Goal: Task Accomplishment & Management: Manage account settings

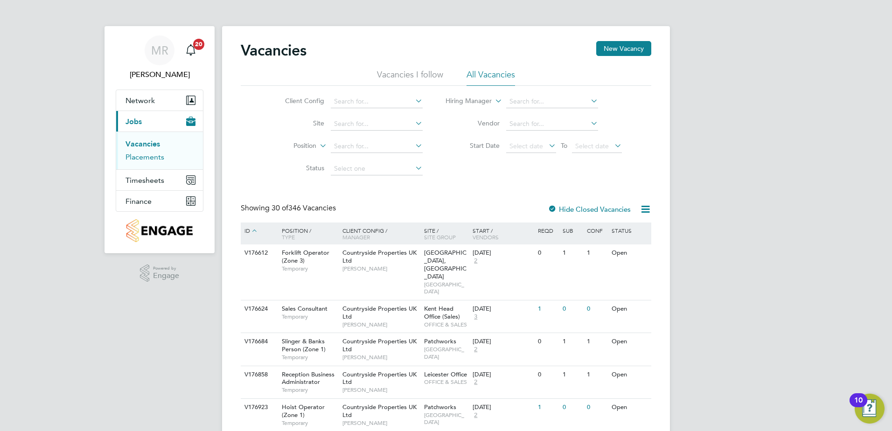
click at [157, 157] on link "Placements" at bounding box center [144, 157] width 39 height 9
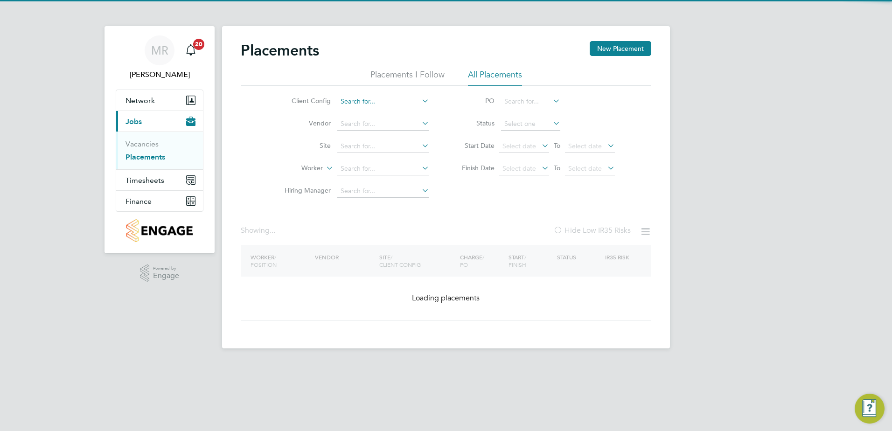
click at [389, 101] on input at bounding box center [383, 101] width 92 height 13
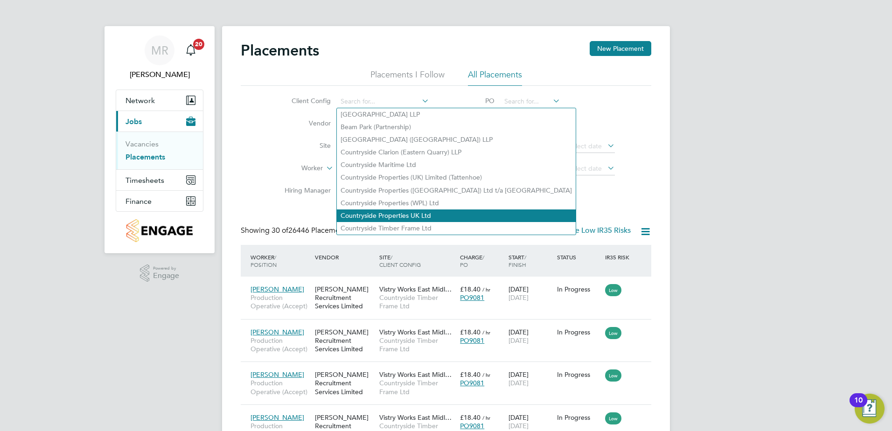
click at [411, 212] on li "Countryside Properties UK Ltd" at bounding box center [456, 215] width 239 height 13
type input "Countryside Properties UK Ltd"
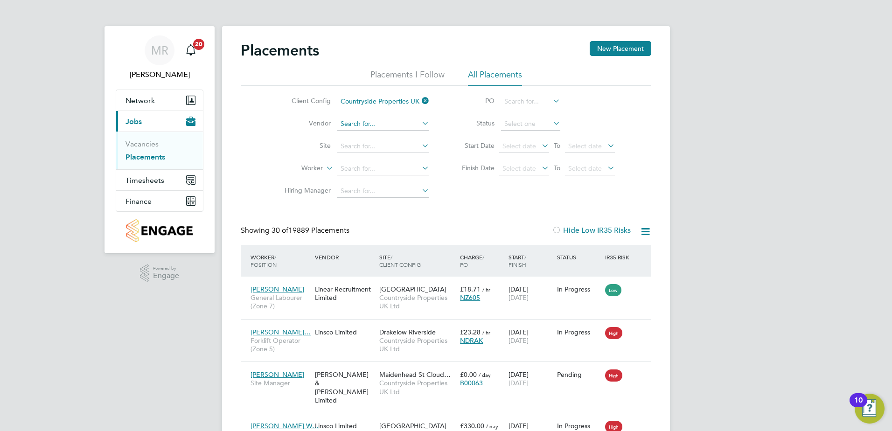
click at [391, 123] on input at bounding box center [383, 124] width 92 height 13
click at [387, 137] on li "[PERSON_NAME] & [PERSON_NAME] Limited" at bounding box center [410, 137] width 146 height 13
type input "[PERSON_NAME] & [PERSON_NAME] Limited"
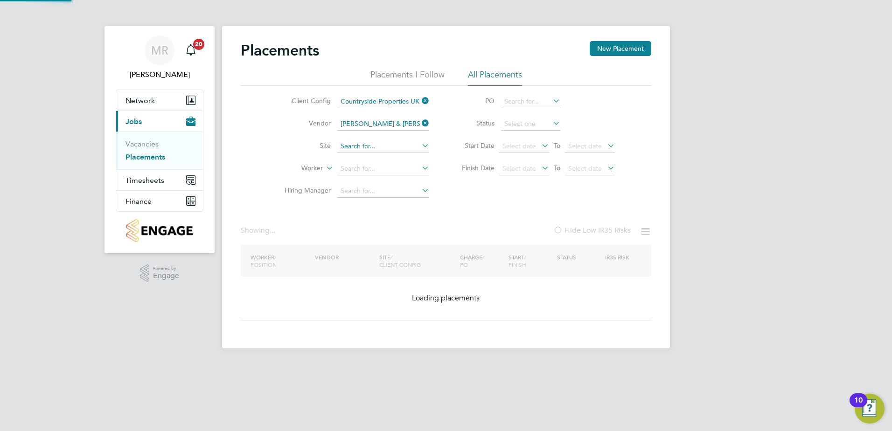
click at [385, 150] on input at bounding box center [383, 146] width 92 height 13
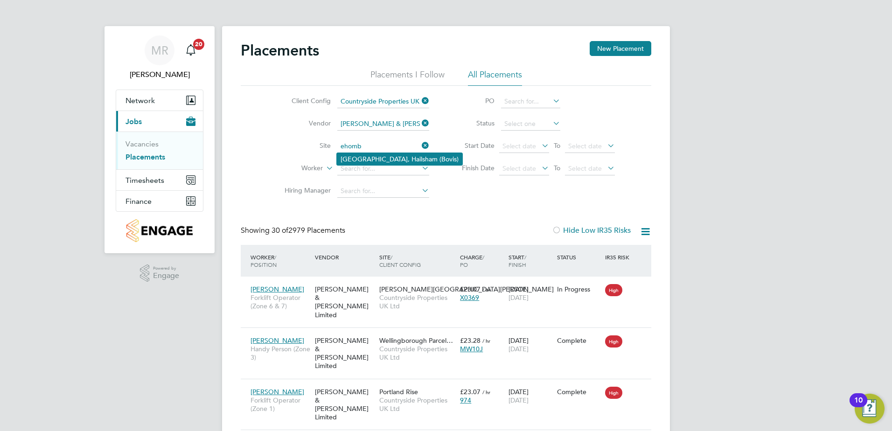
click at [383, 160] on li "[GEOGRAPHIC_DATA], Hailsham (Bovis)" at bounding box center [399, 159] width 125 height 12
type input "[GEOGRAPHIC_DATA], Hailsham (Bovis)"
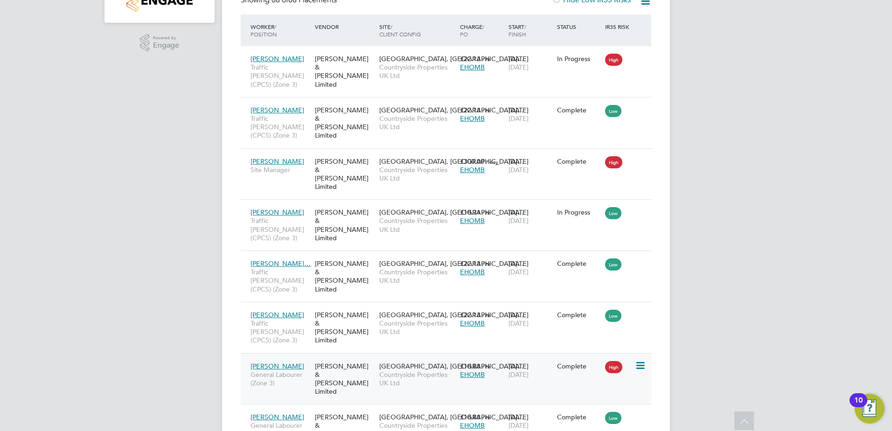
click at [502, 370] on div "EHOMB" at bounding box center [482, 374] width 44 height 8
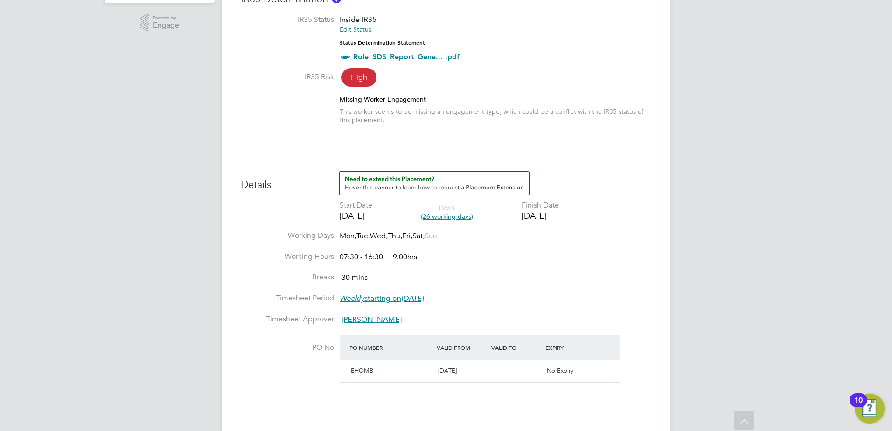
scroll to position [280, 0]
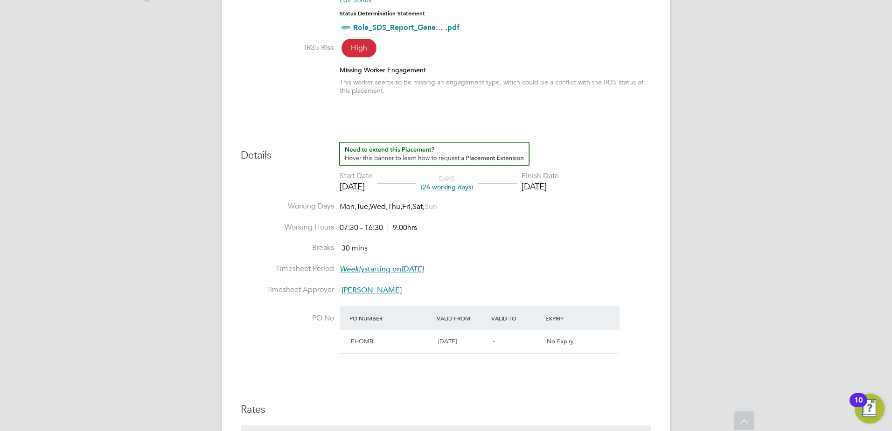
click at [503, 202] on li "Working Days Mon, Tue, Wed, Thu, Fri, Sat, Sun" at bounding box center [446, 212] width 411 height 21
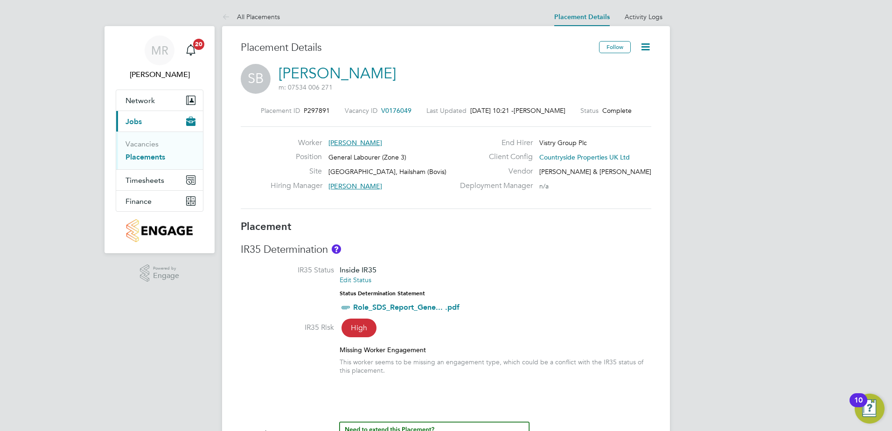
click at [643, 44] on icon at bounding box center [646, 47] width 12 height 12
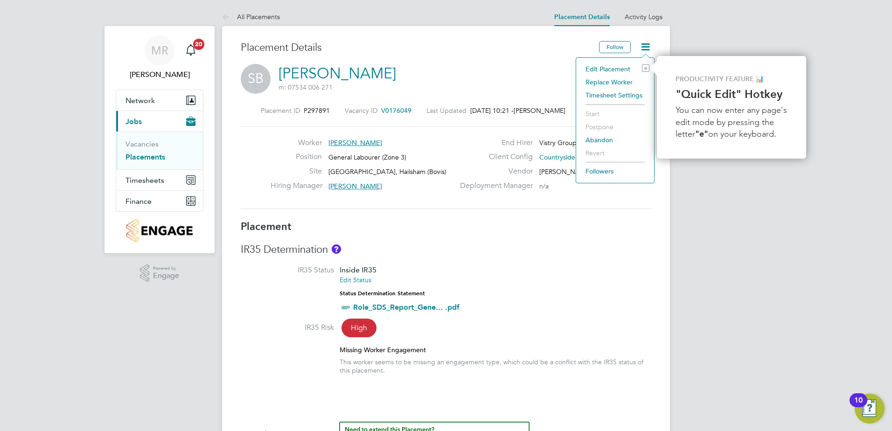
click at [619, 66] on li "Edit Placement e" at bounding box center [615, 69] width 69 height 13
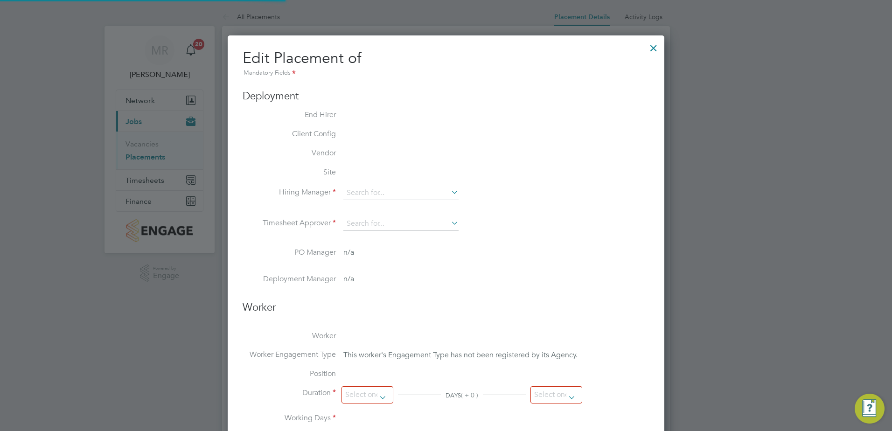
type input "Darren Humphrey"
type input "[DATE]"
type input "07:30"
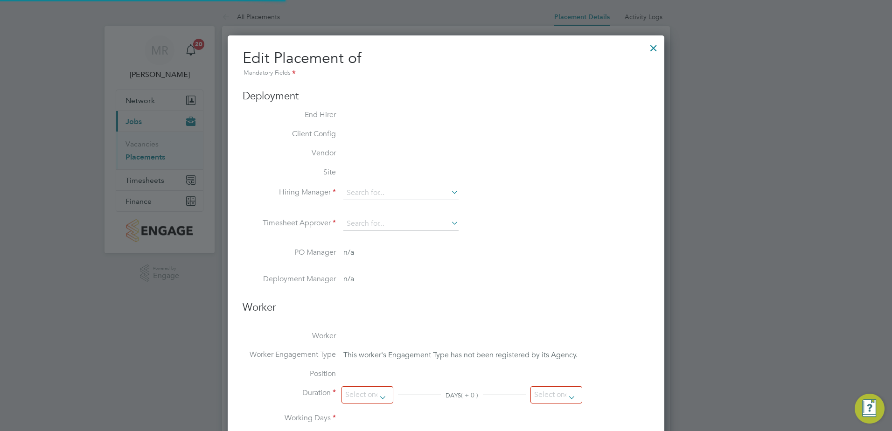
type input "16:30"
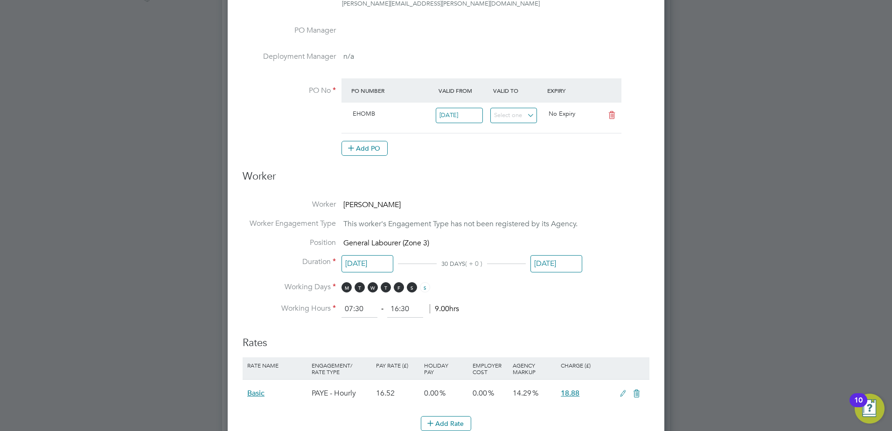
click at [559, 272] on div "[DATE]" at bounding box center [556, 266] width 52 height 17
click at [557, 265] on input "[DATE]" at bounding box center [556, 263] width 52 height 17
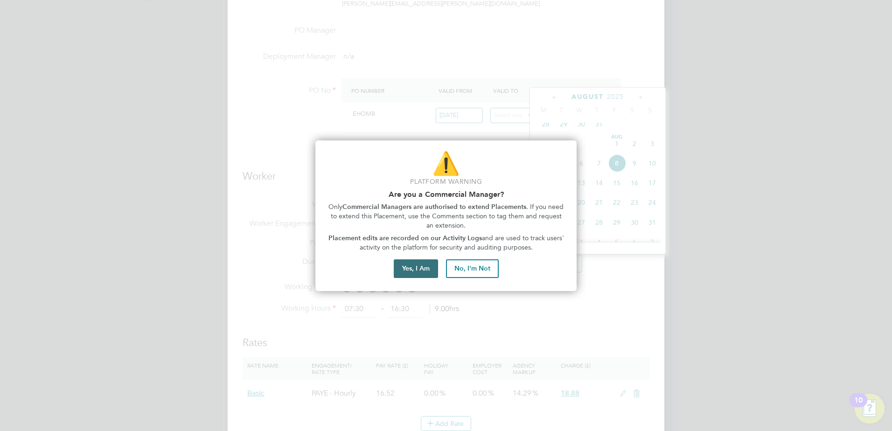
click at [421, 267] on button "Yes, I Am" at bounding box center [416, 268] width 44 height 19
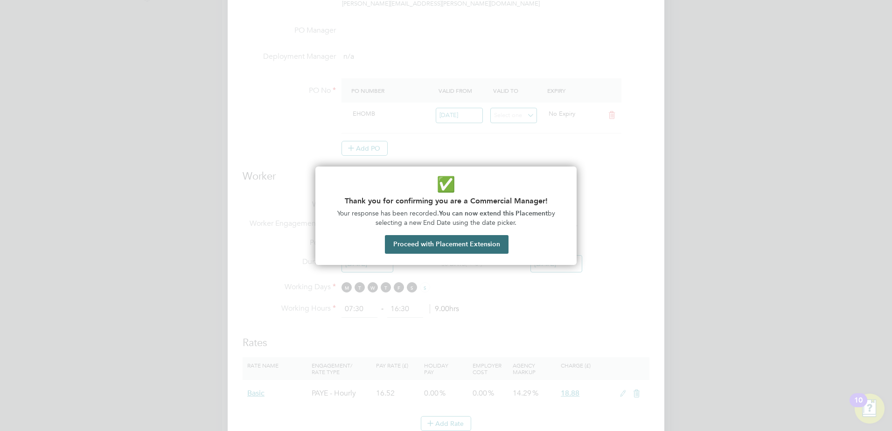
click at [449, 245] on button "Proceed with Placement Extension" at bounding box center [447, 244] width 124 height 19
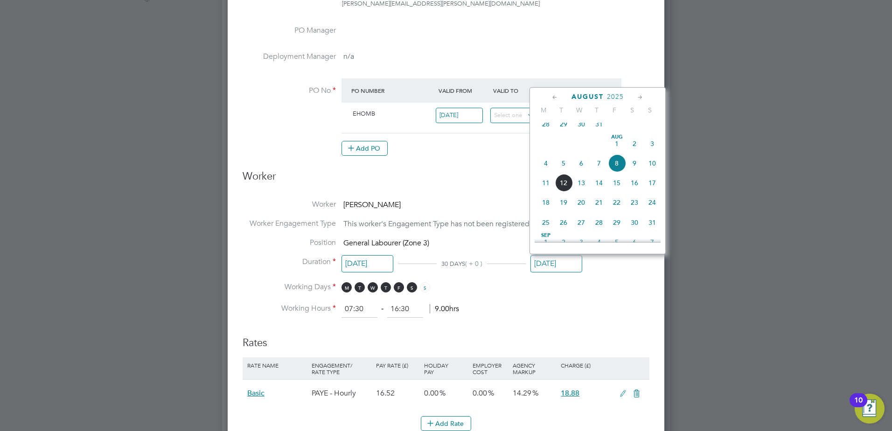
click at [618, 189] on span "15" at bounding box center [617, 183] width 18 height 18
type input "[DATE]"
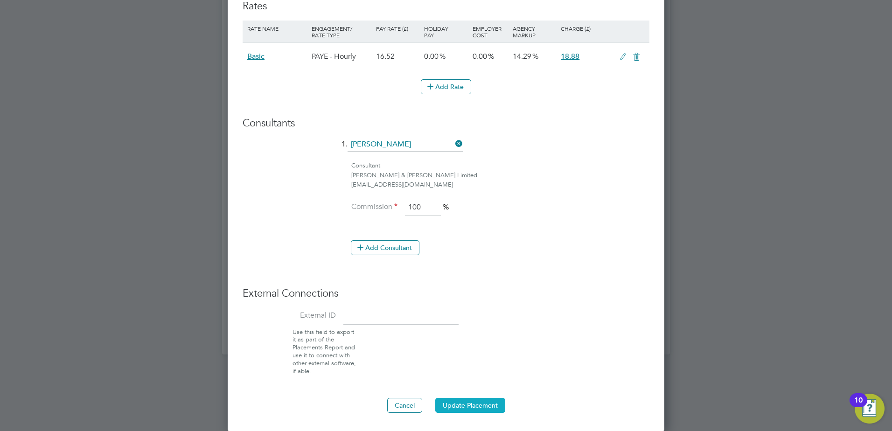
click at [485, 405] on button "Update Placement" at bounding box center [470, 405] width 70 height 15
